Goal: Information Seeking & Learning: Learn about a topic

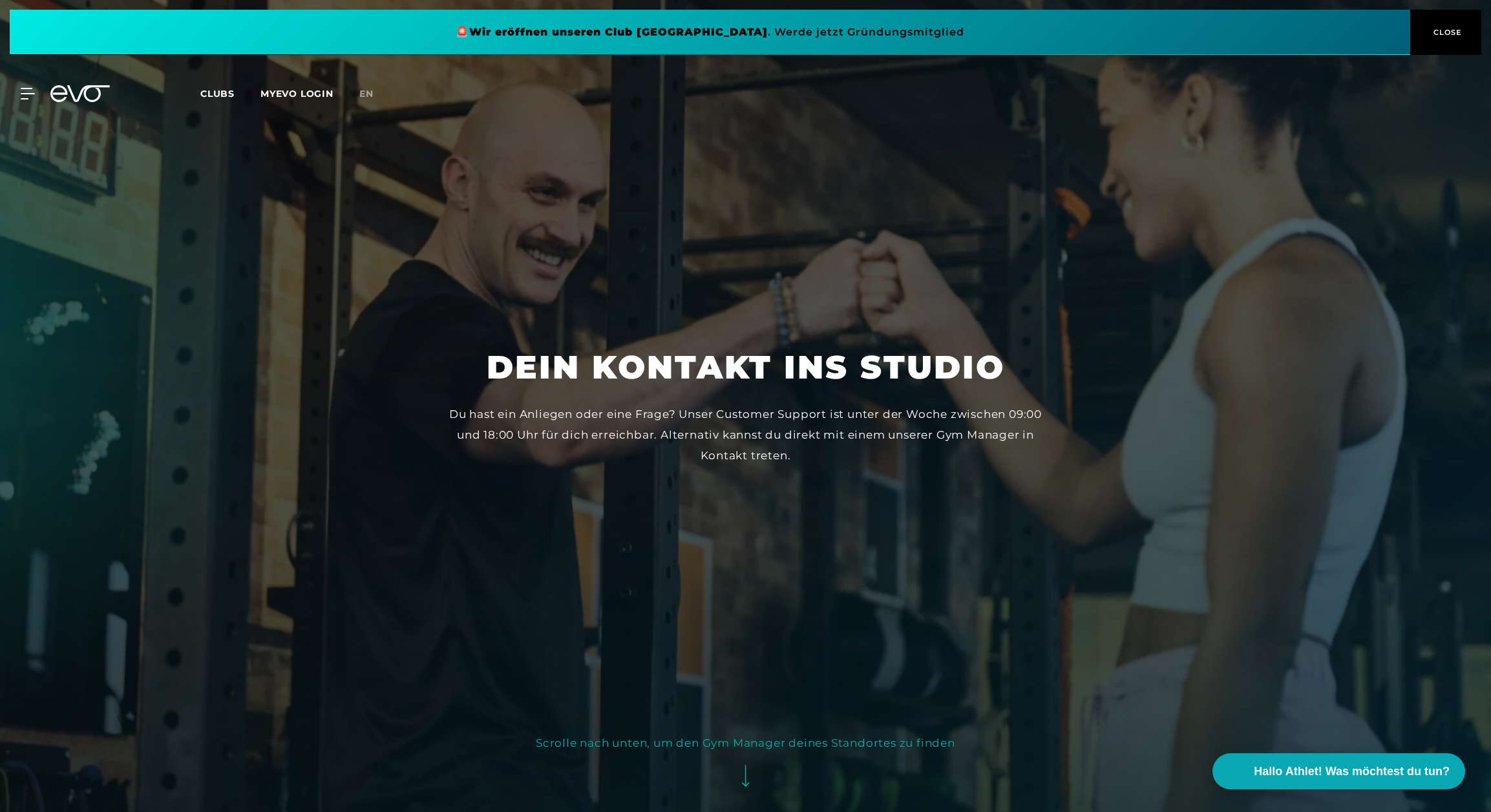
click at [1440, 29] on span "CLOSE" at bounding box center [1446, 32] width 32 height 11
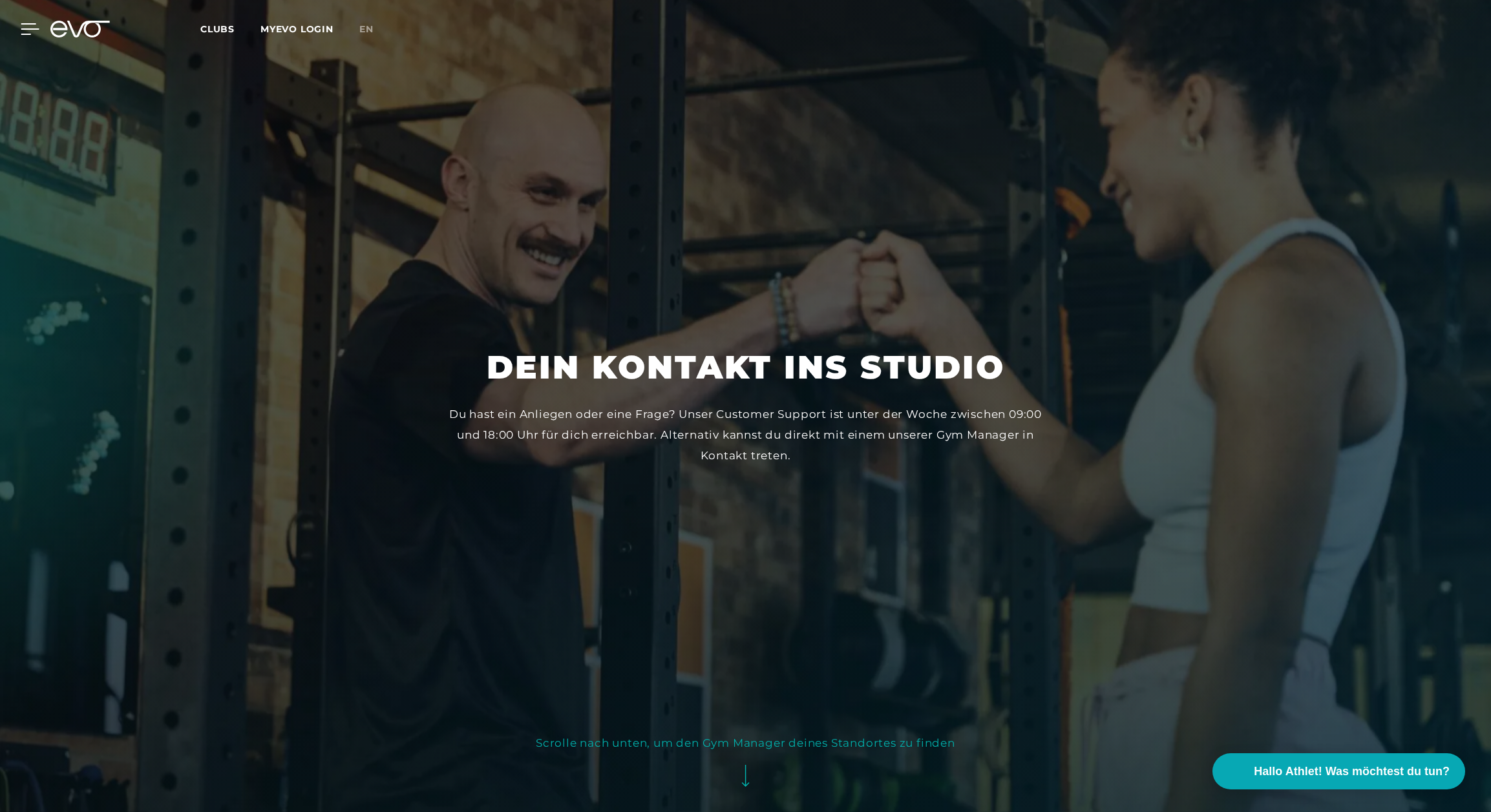
click at [25, 32] on icon at bounding box center [30, 29] width 19 height 11
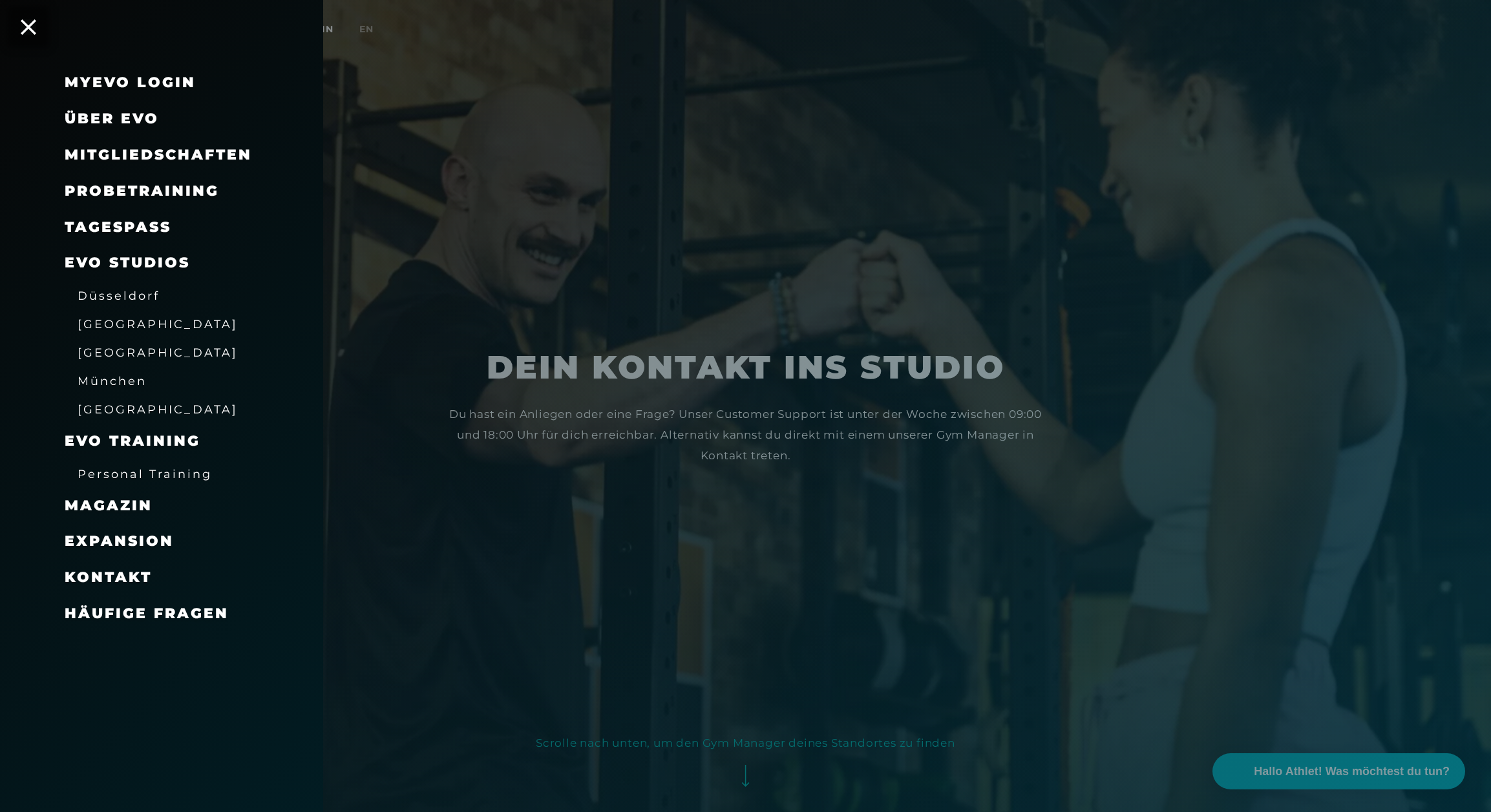
click at [141, 122] on span "Über EVO" at bounding box center [112, 118] width 95 height 17
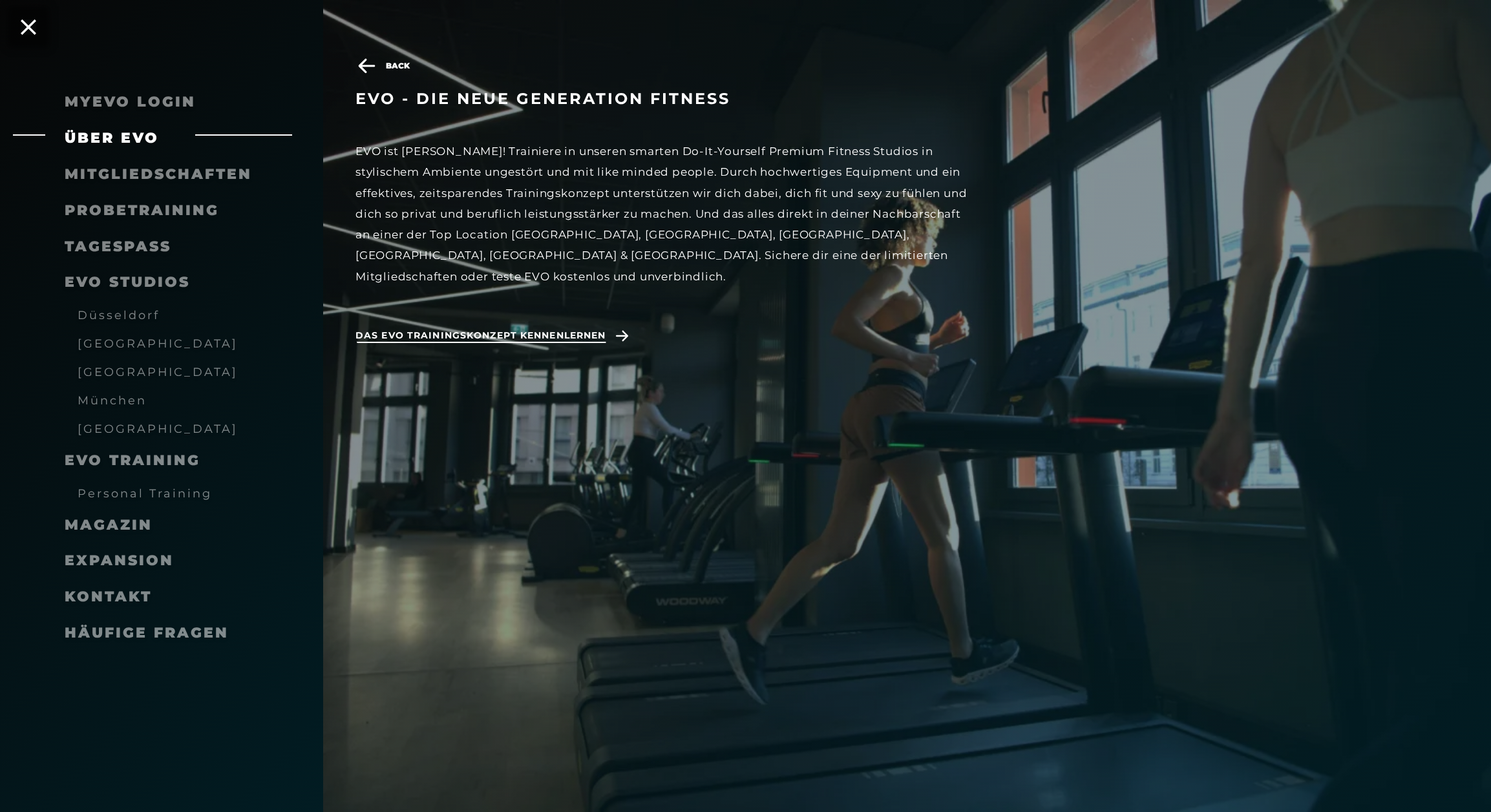
click at [589, 329] on span "Das EVO Trainingskonzept kennenlernen" at bounding box center [480, 336] width 250 height 14
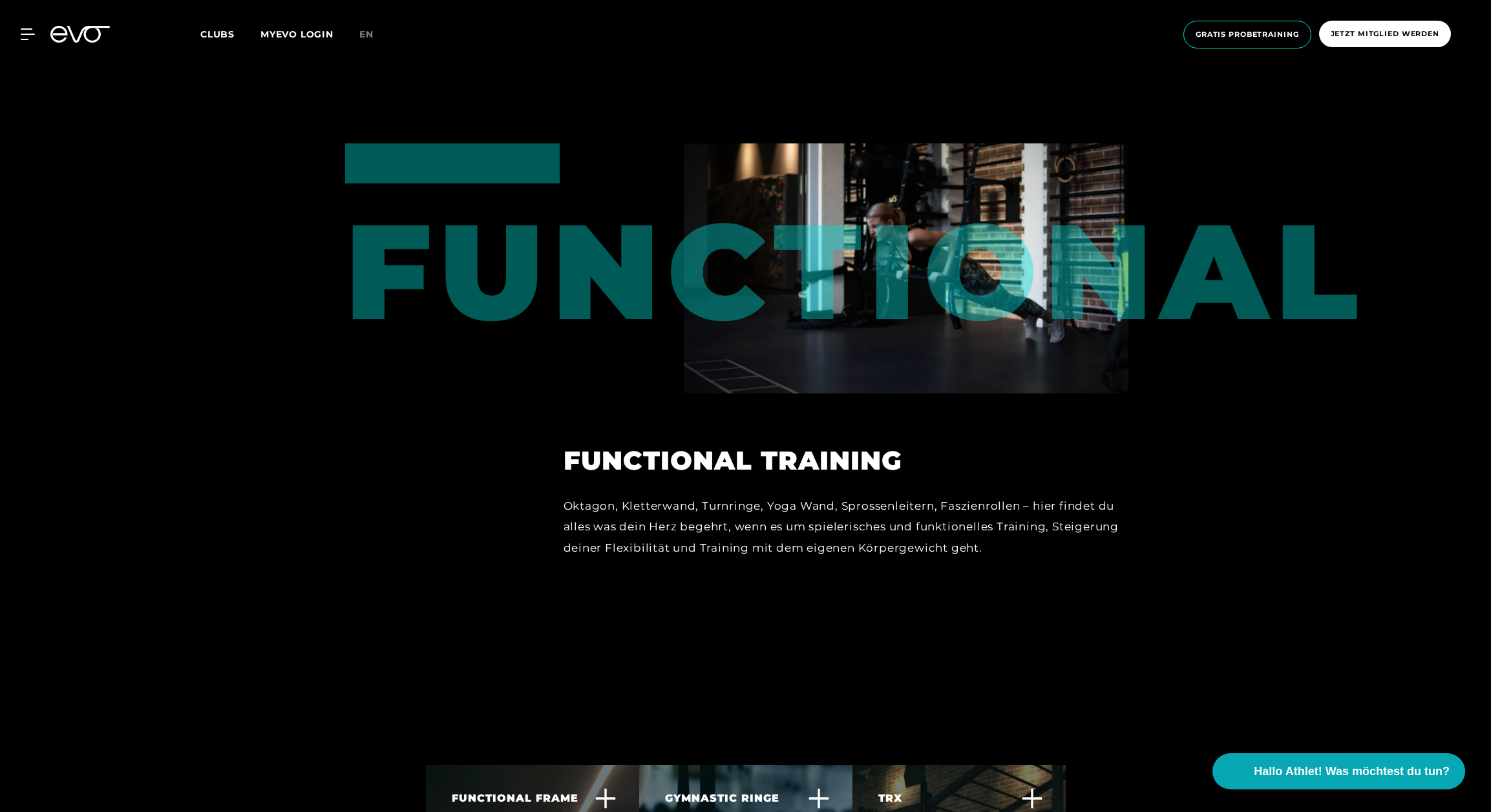
scroll to position [4641, 0]
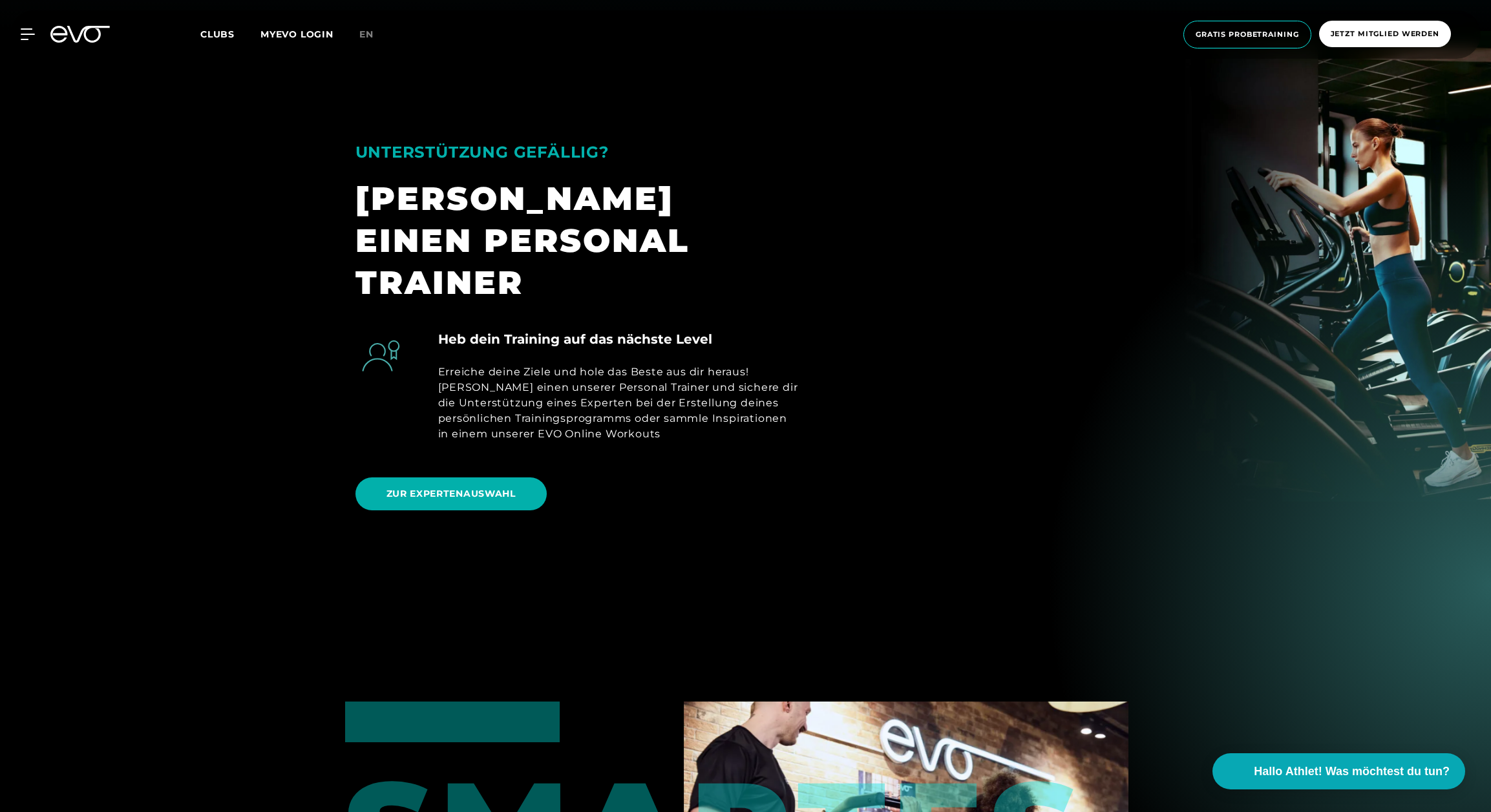
scroll to position [801, 0]
